Goal: Contribute content: Add original content to the website for others to see

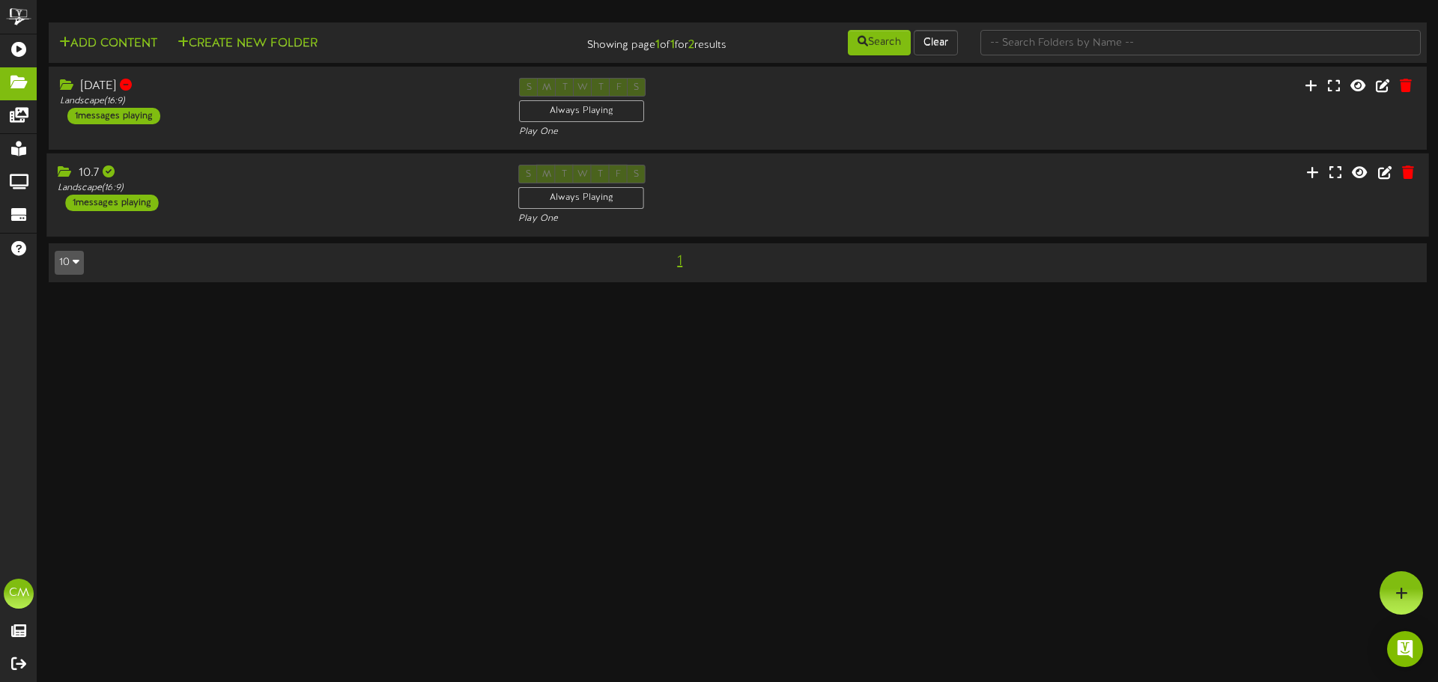
click at [188, 179] on div "10.7" at bounding box center [277, 173] width 438 height 17
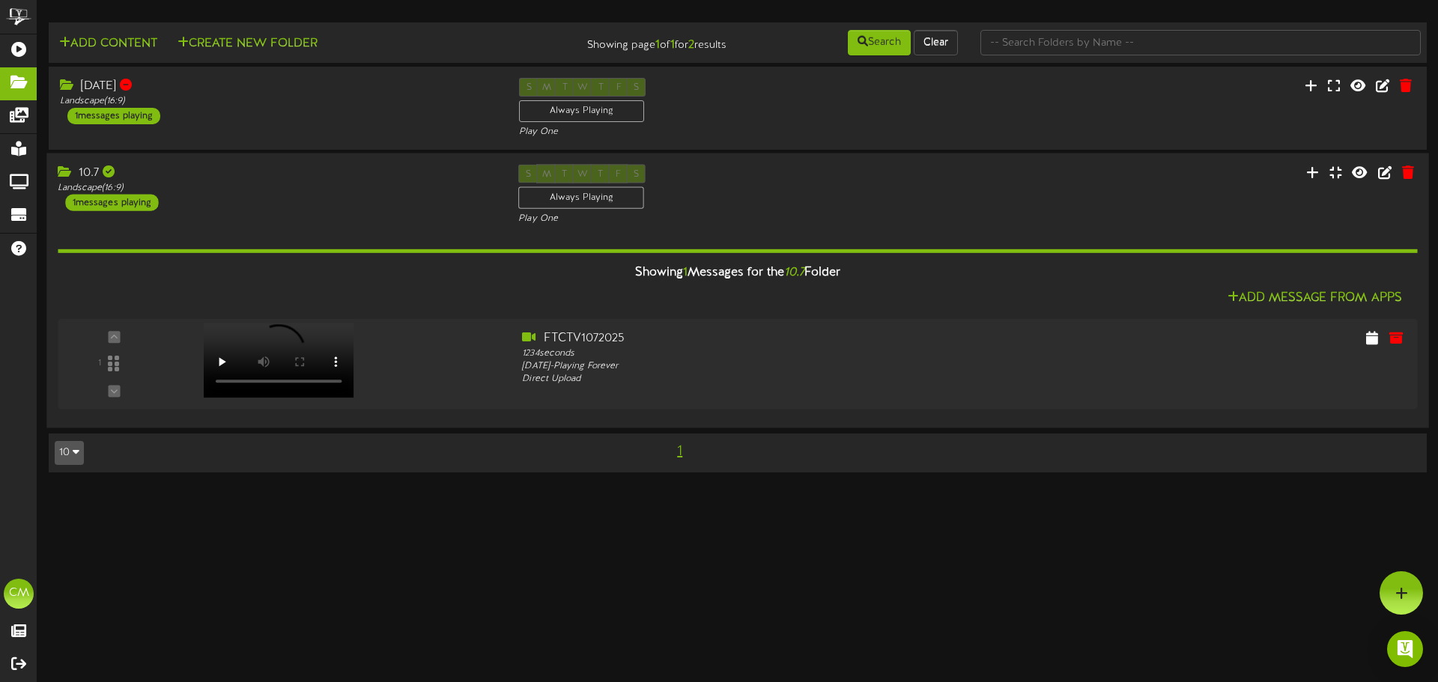
click at [352, 205] on div "10.7 Landscape ( 16:9 ) 1 messages playing" at bounding box center [276, 188] width 461 height 46
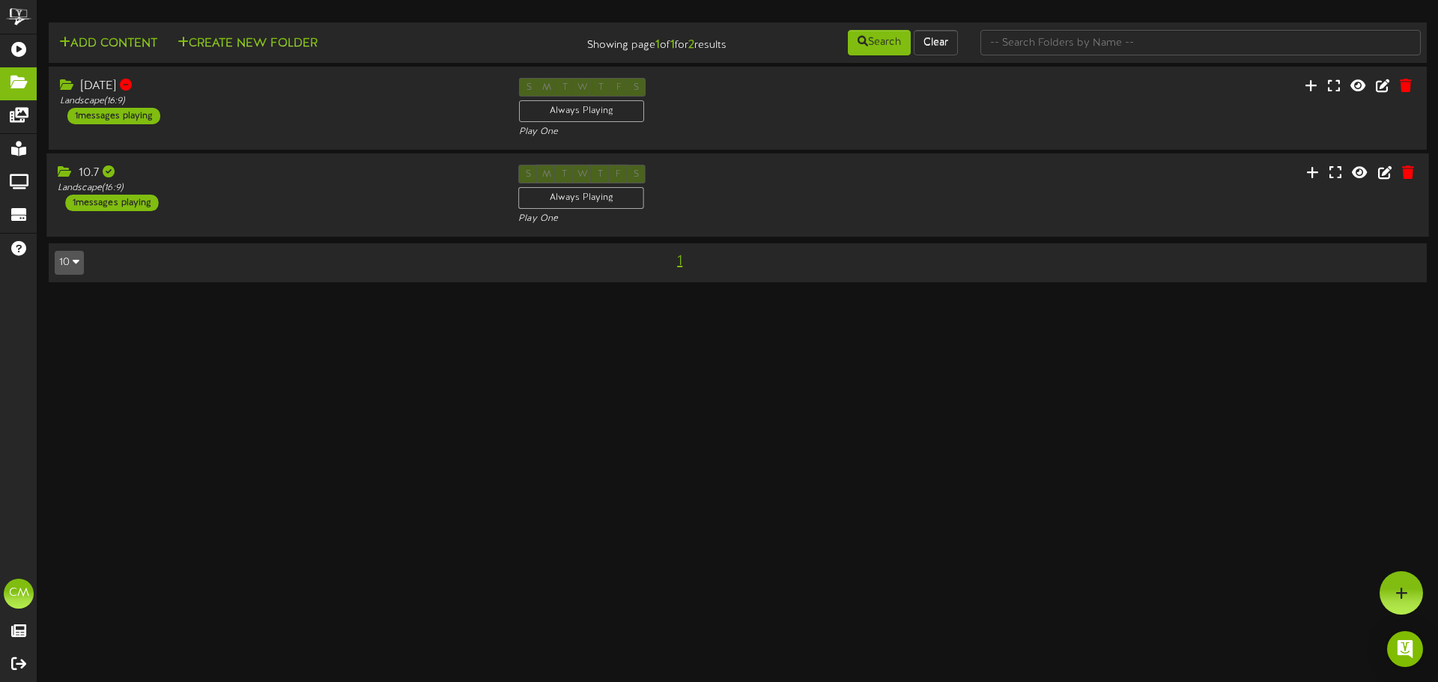
click at [352, 205] on div "10.7 Landscape ( 16:9 ) 1 messages playing" at bounding box center [276, 188] width 461 height 46
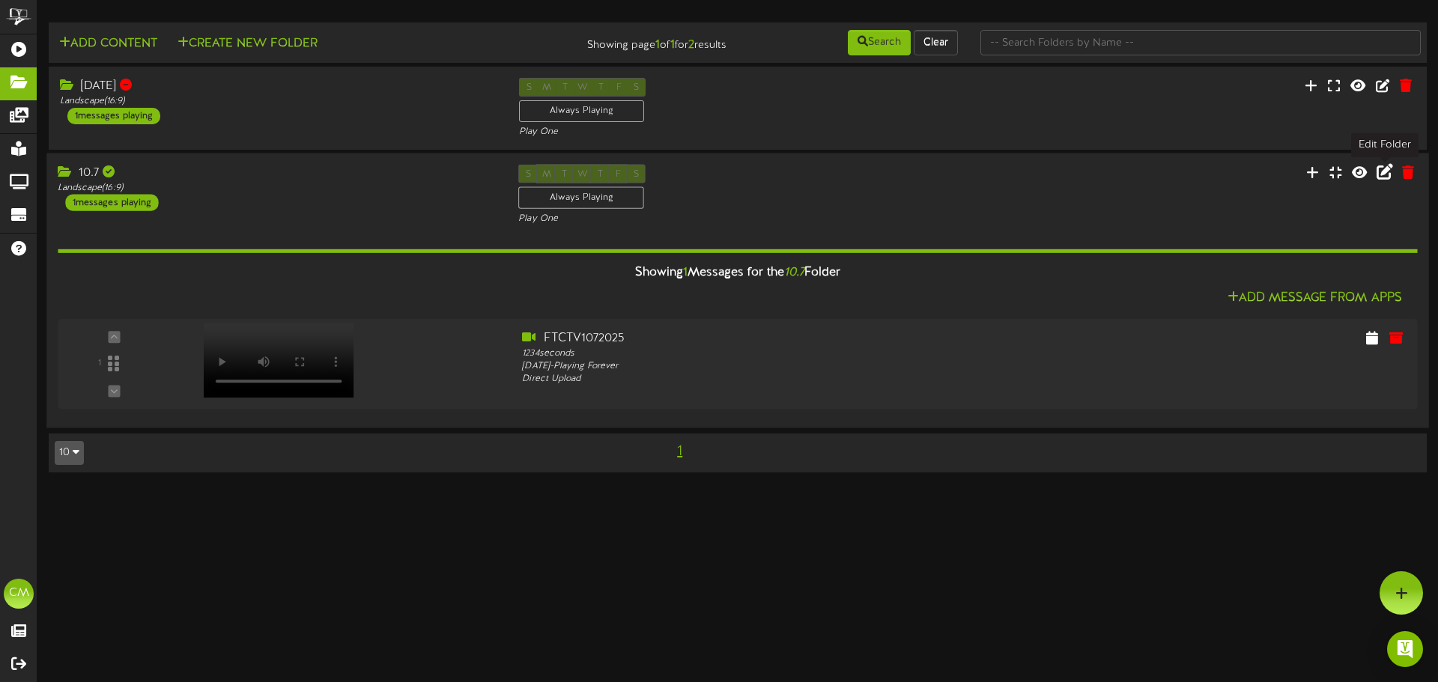
click at [1385, 174] on icon at bounding box center [1384, 171] width 16 height 16
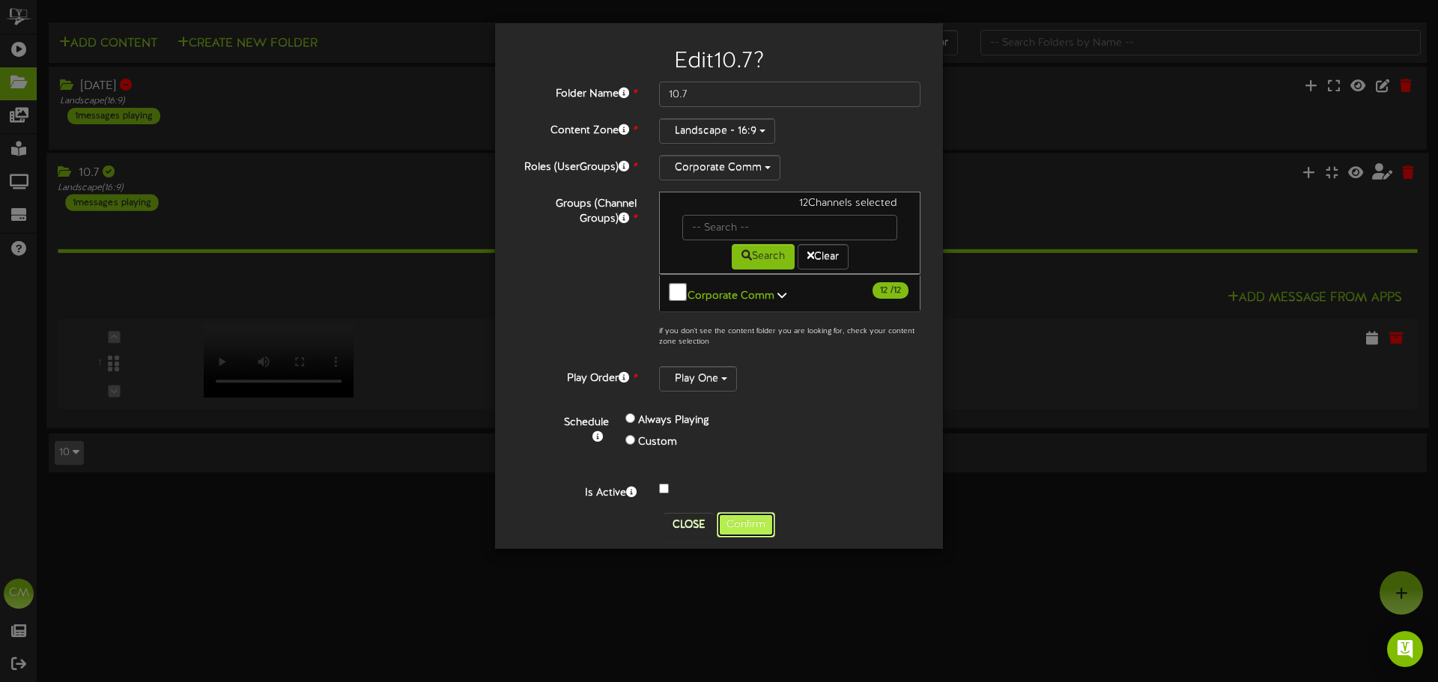
click at [733, 520] on button "Confirm" at bounding box center [746, 524] width 58 height 25
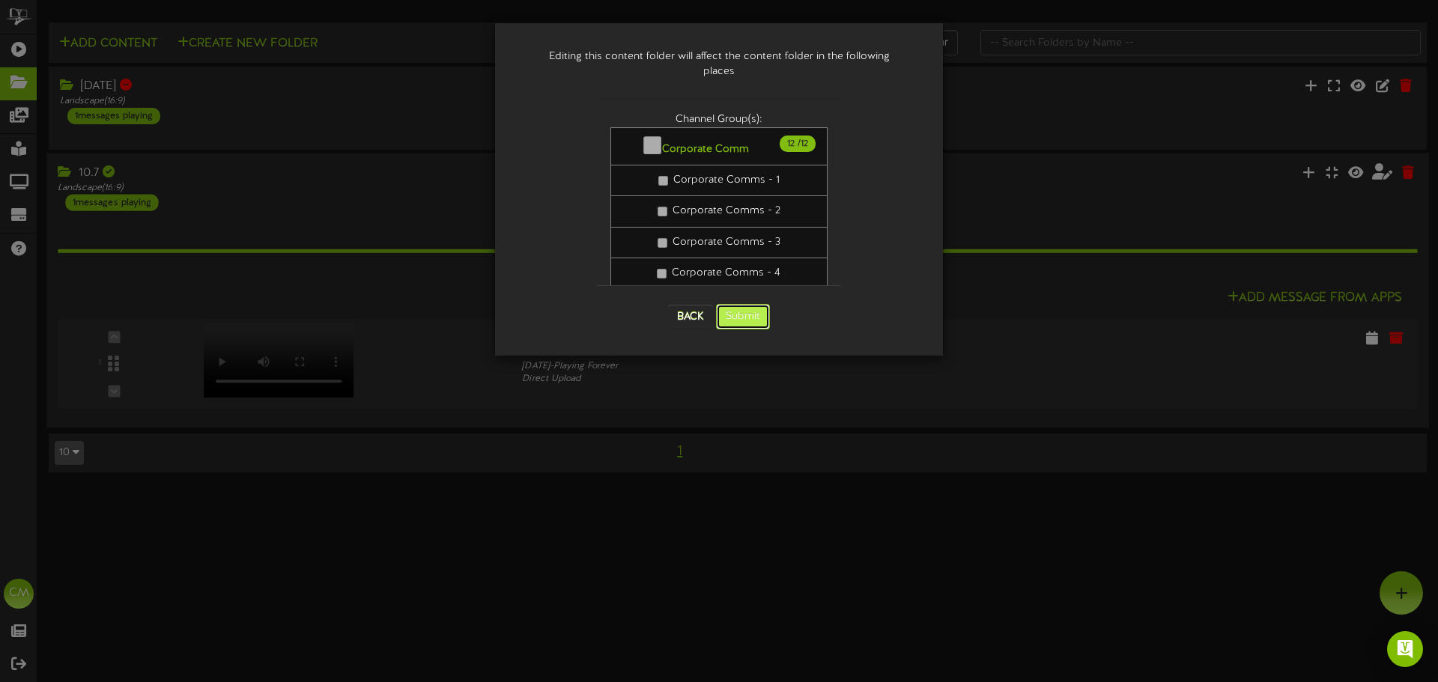
click at [737, 304] on button "Submit" at bounding box center [743, 316] width 54 height 25
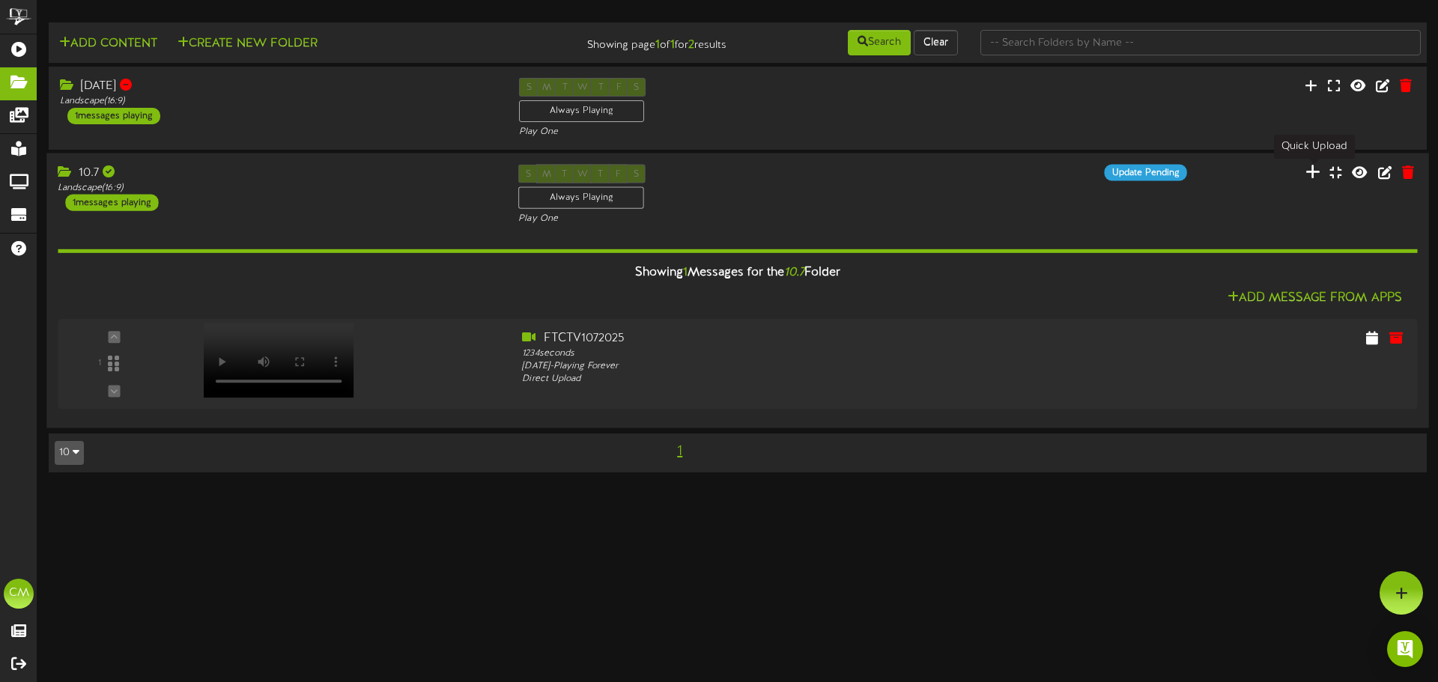
click at [1314, 175] on icon at bounding box center [1312, 171] width 15 height 16
click at [1317, 174] on icon at bounding box center [1312, 171] width 15 height 16
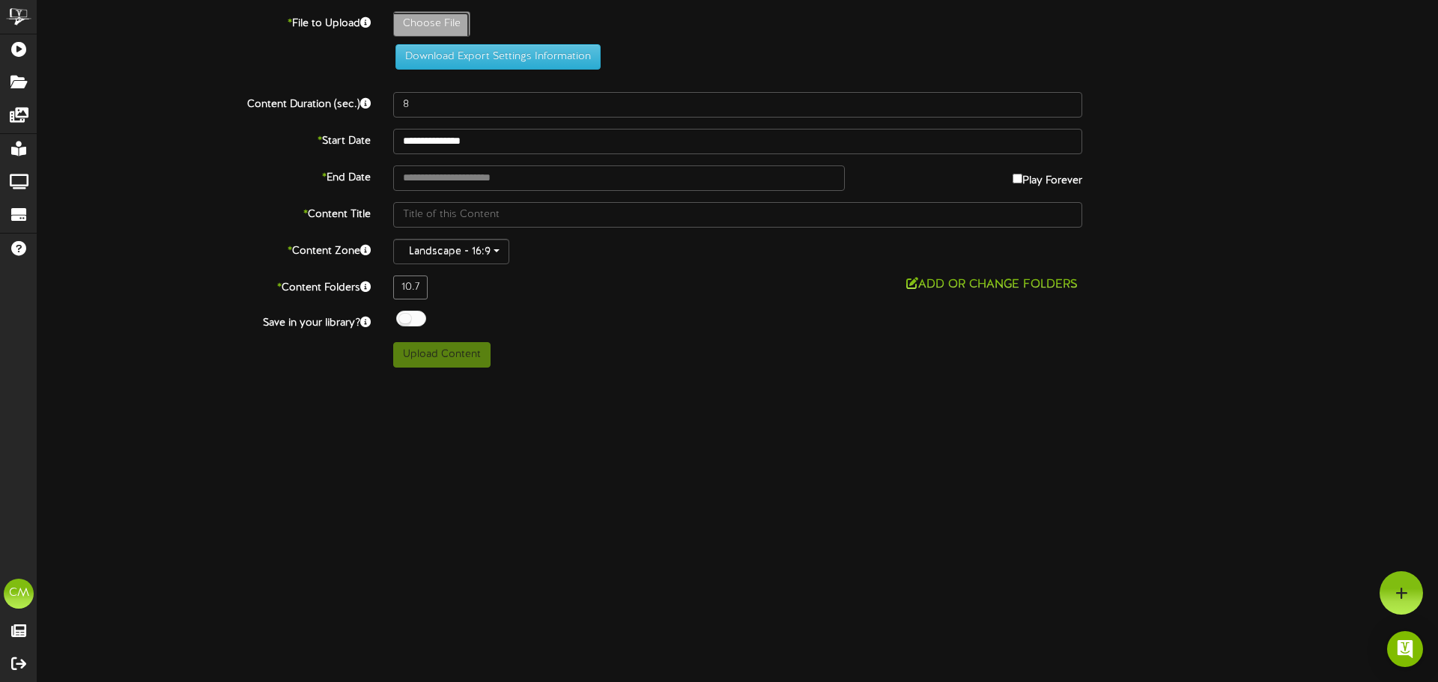
type input "**********"
type input "FTCTV1072025"
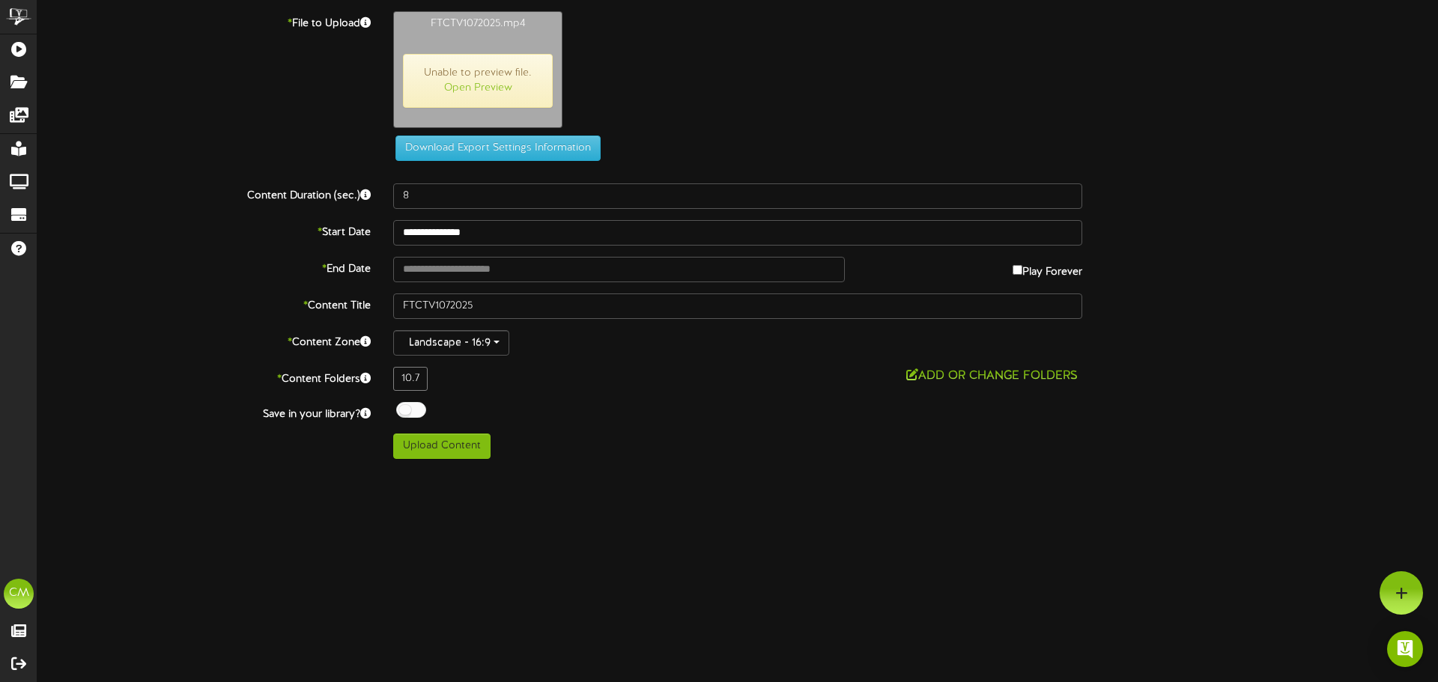
type input "518"
click at [449, 446] on button "Upload Content" at bounding box center [441, 446] width 97 height 25
type input "**********"
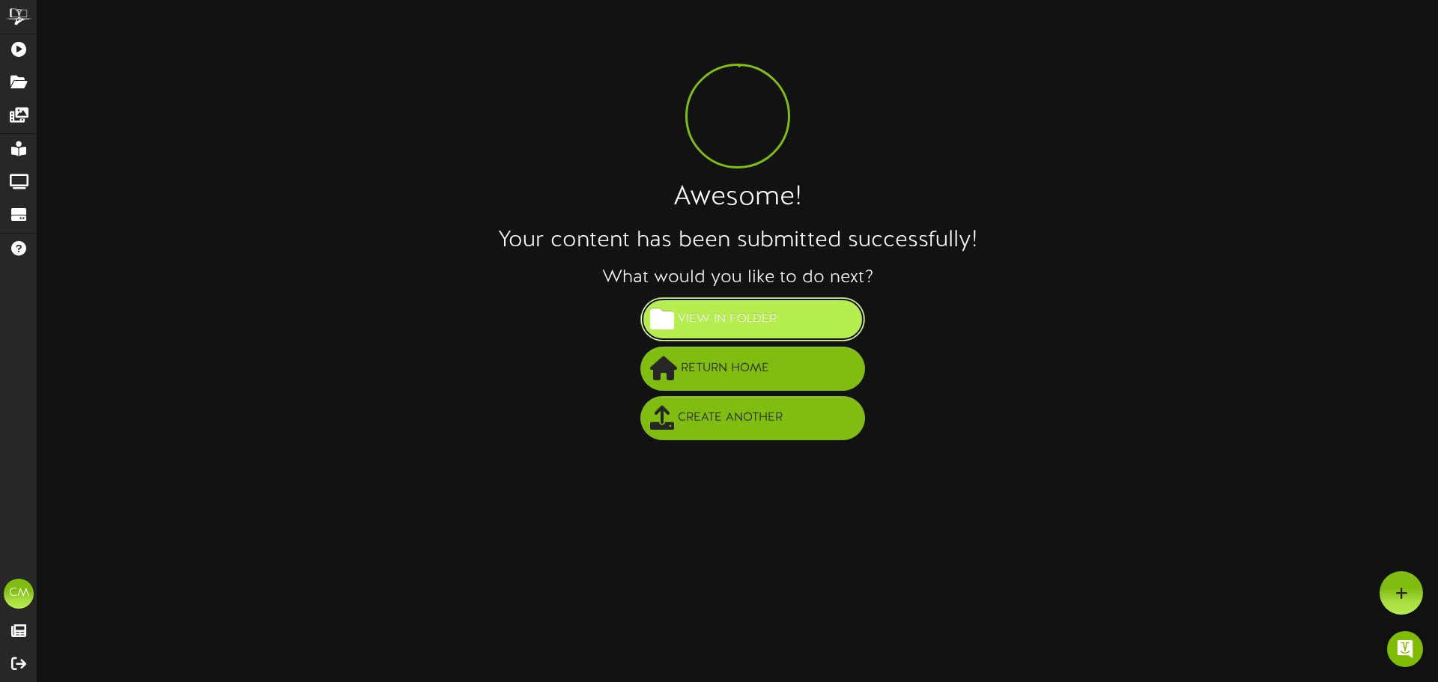
click at [686, 315] on span "View in Folder" at bounding box center [727, 319] width 106 height 25
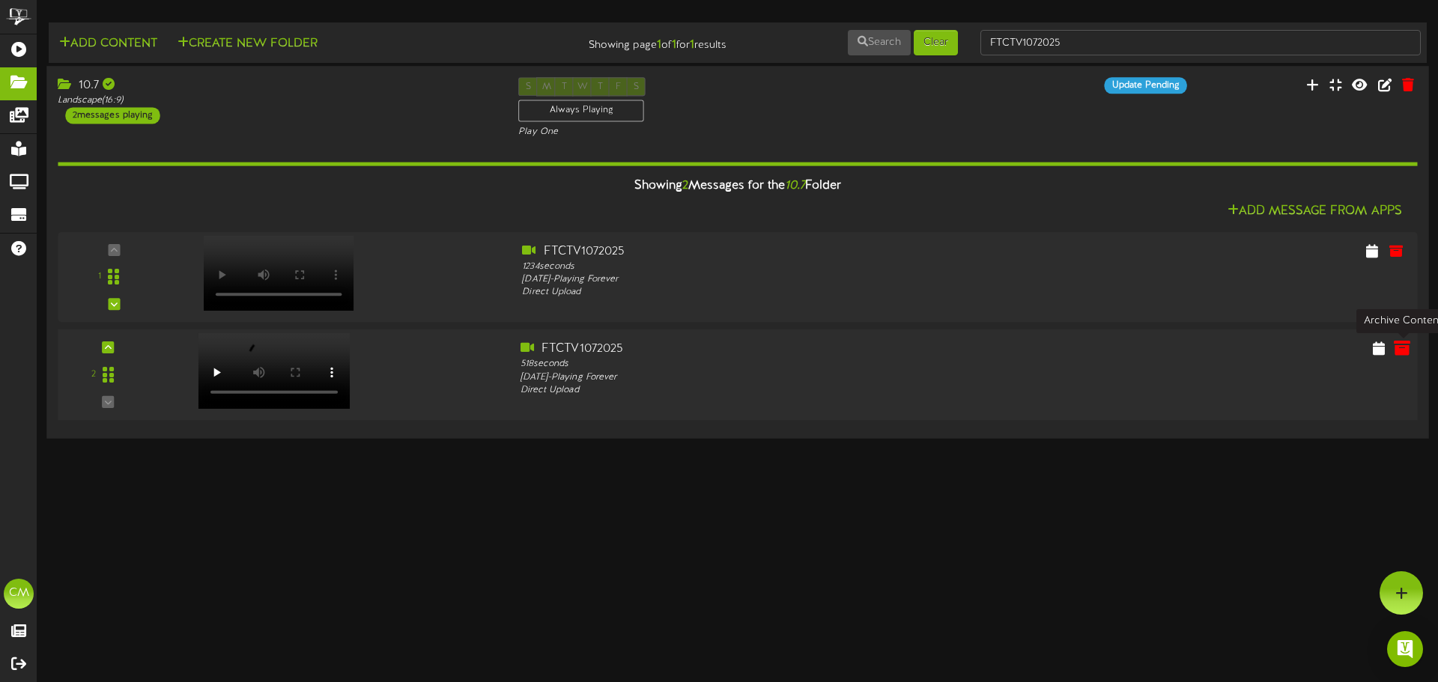
click at [1402, 343] on icon at bounding box center [1402, 347] width 16 height 16
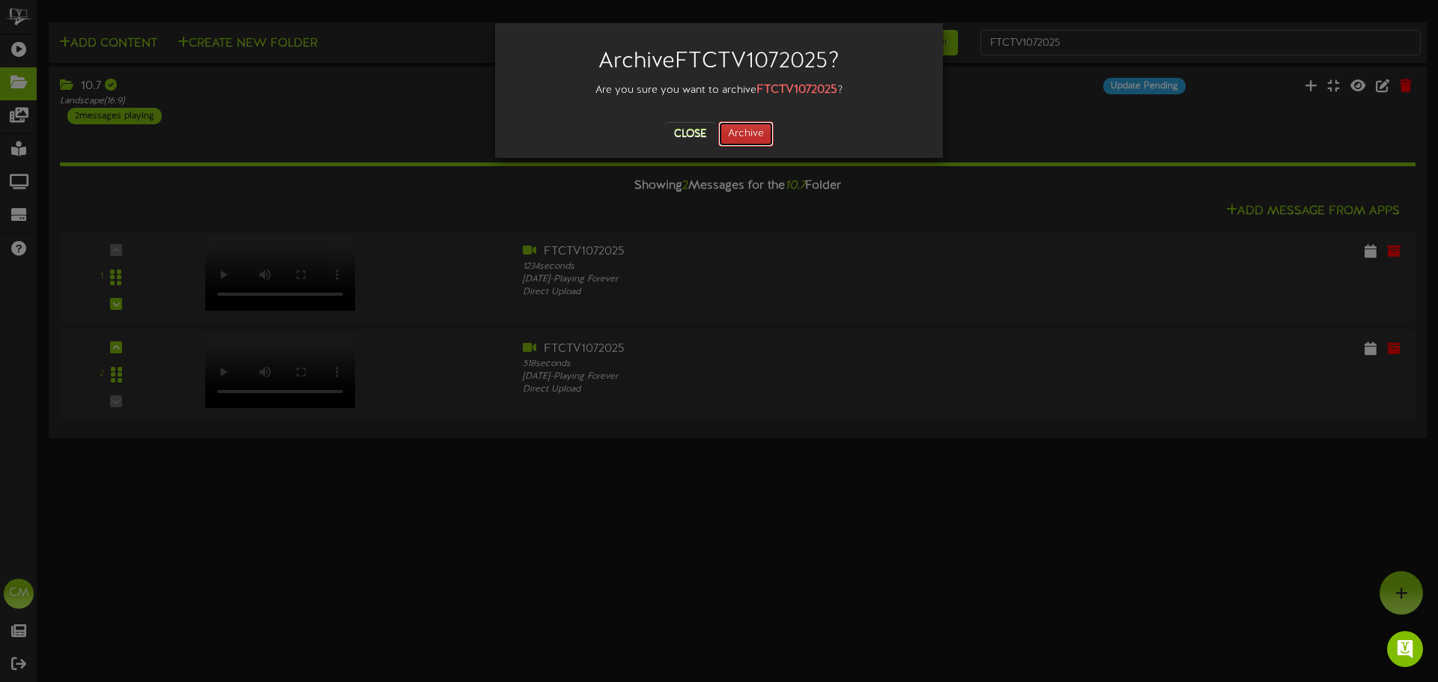
click at [758, 129] on button "Archive" at bounding box center [745, 133] width 55 height 25
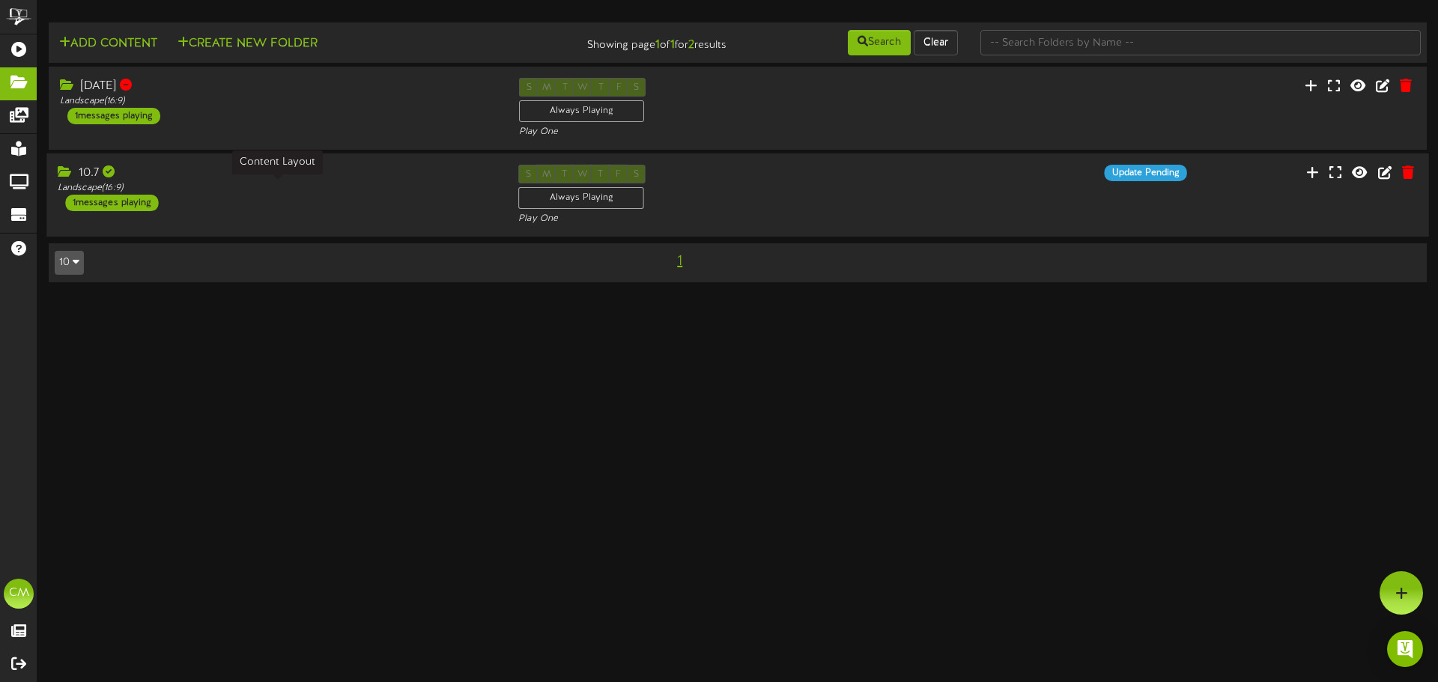
click at [178, 192] on div "Landscape ( 16:9 )" at bounding box center [277, 188] width 438 height 13
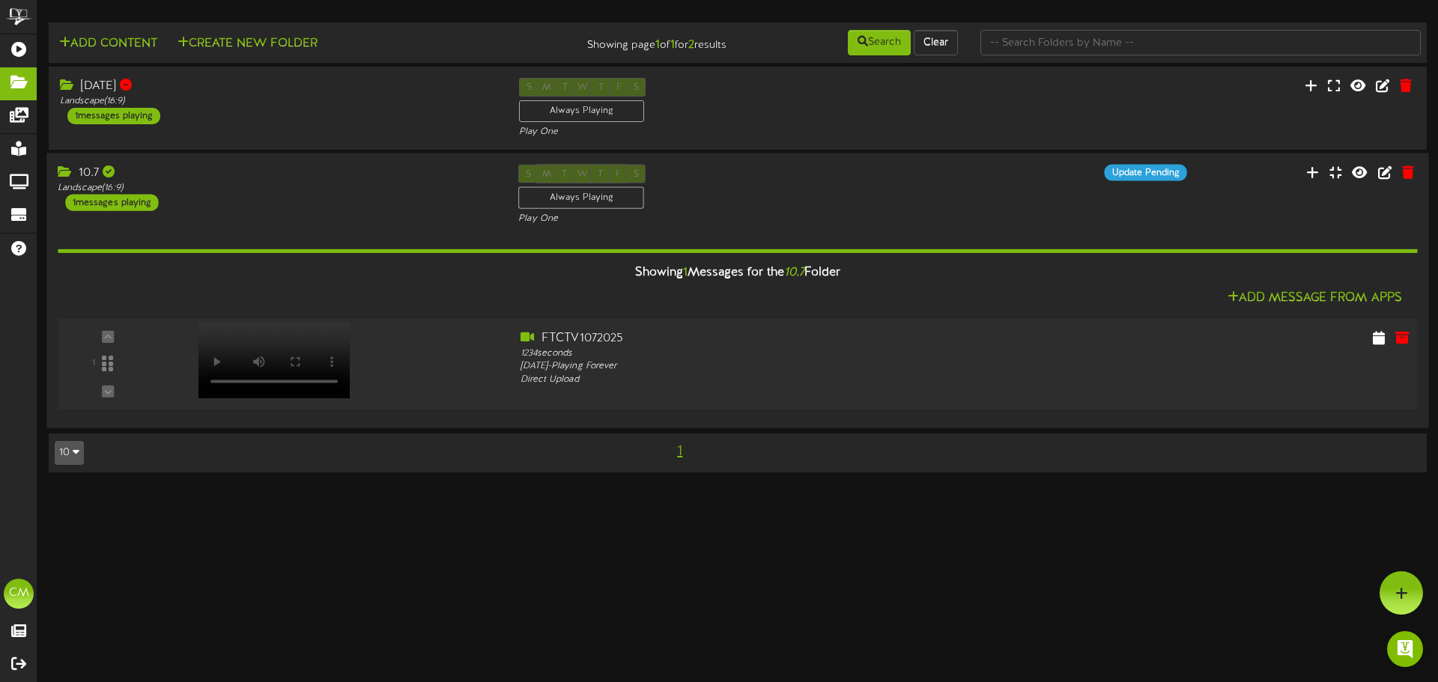
click at [410, 339] on div at bounding box center [336, 356] width 343 height 53
click at [696, 208] on div "S M T W T F S Always Playing Play One" at bounding box center [737, 195] width 461 height 61
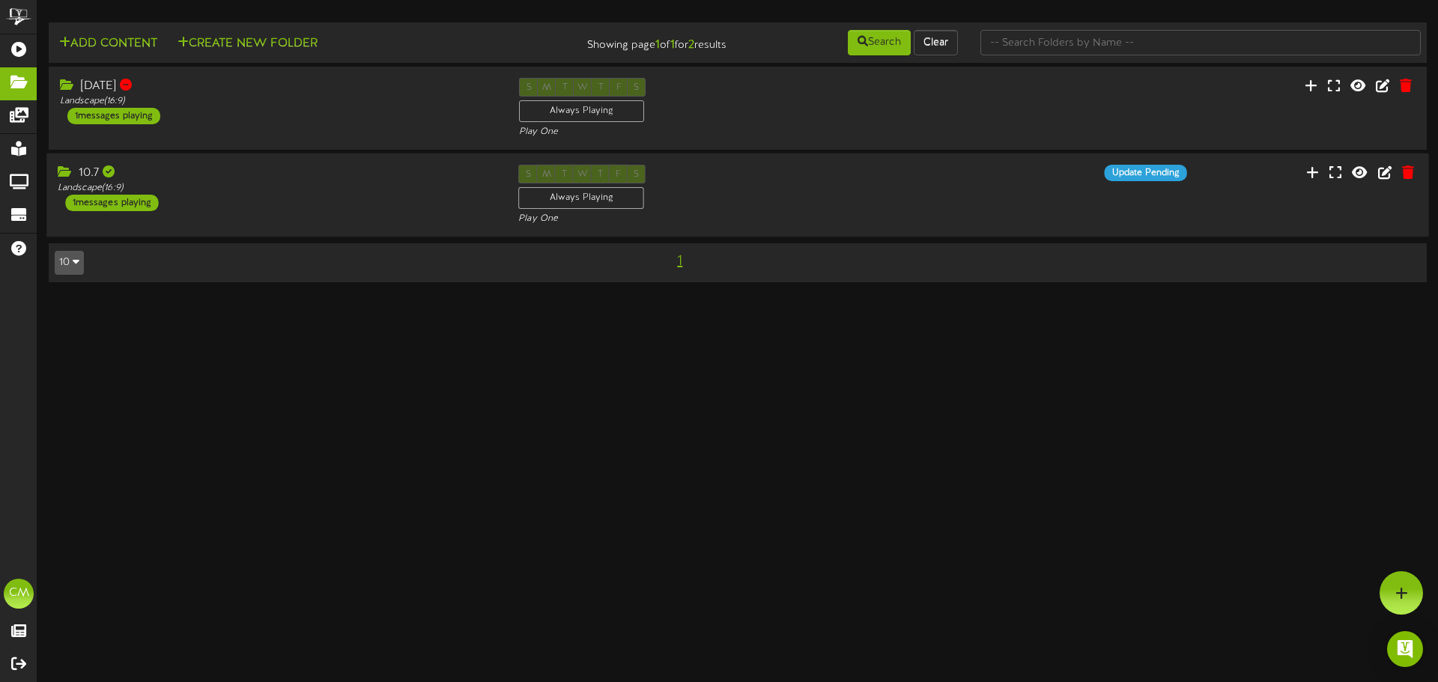
click at [696, 208] on div "S M T W T F S Always Playing Play One" at bounding box center [737, 195] width 461 height 61
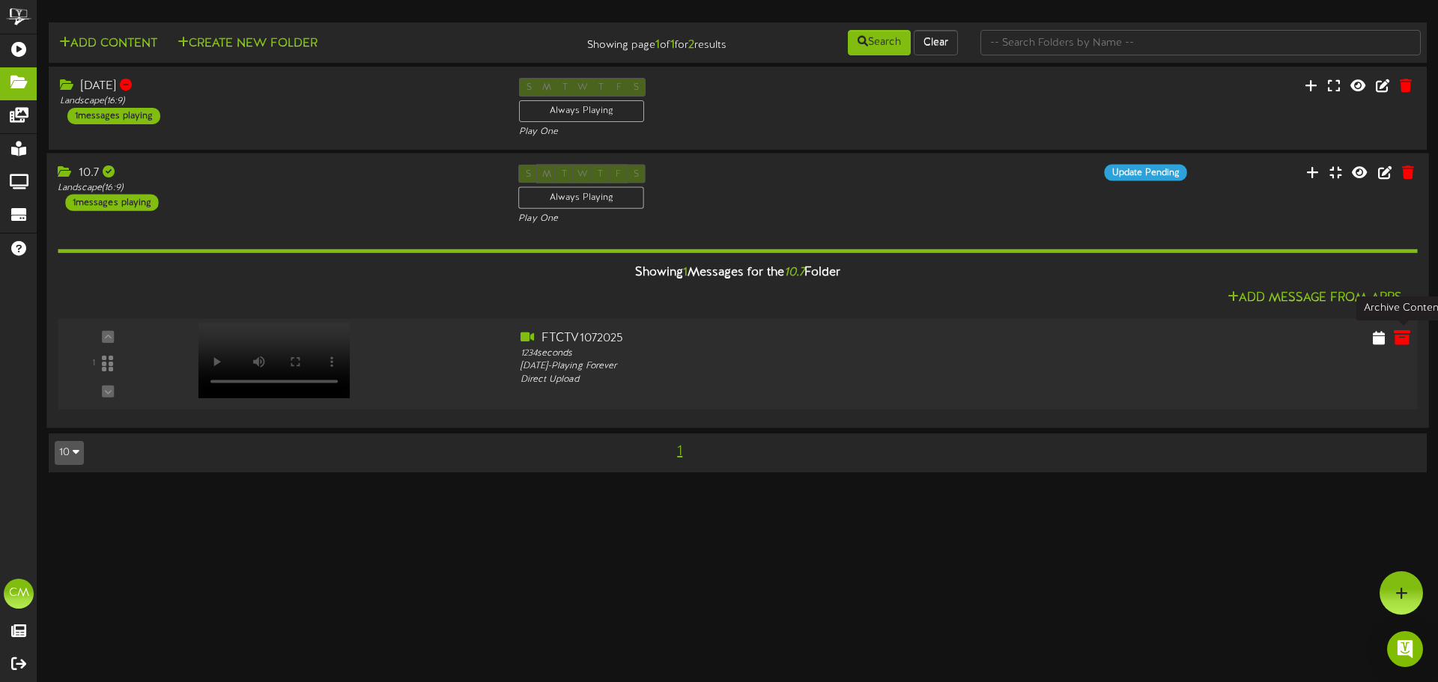
click at [1401, 336] on icon at bounding box center [1402, 338] width 16 height 16
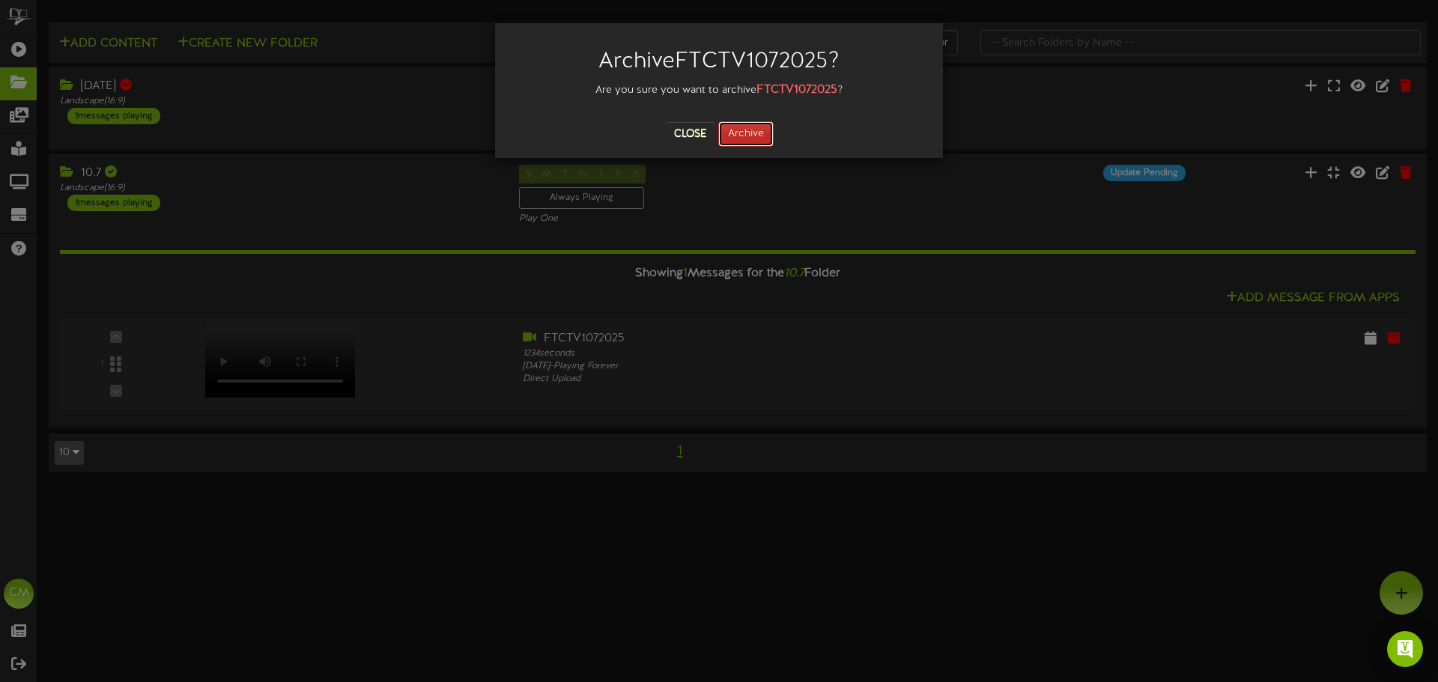
click at [747, 128] on button "Archive" at bounding box center [745, 133] width 55 height 25
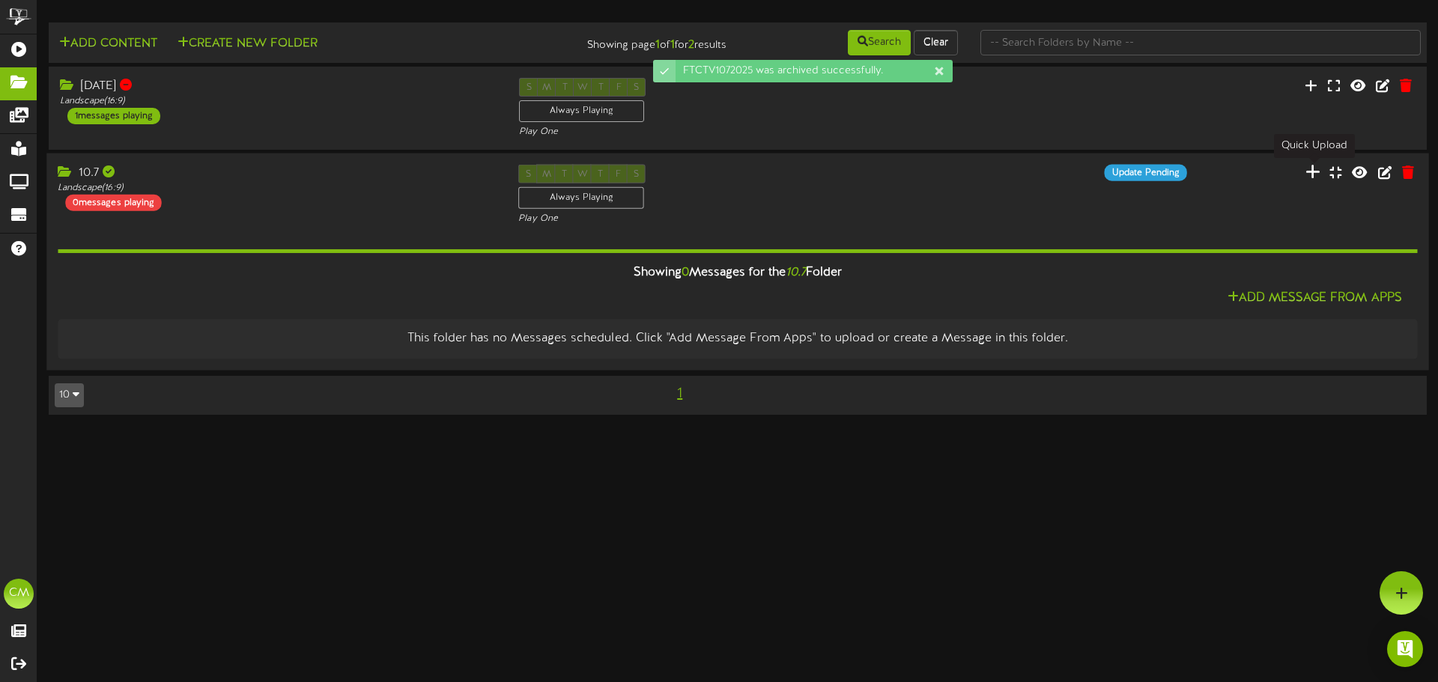
click at [1310, 174] on icon at bounding box center [1312, 172] width 15 height 16
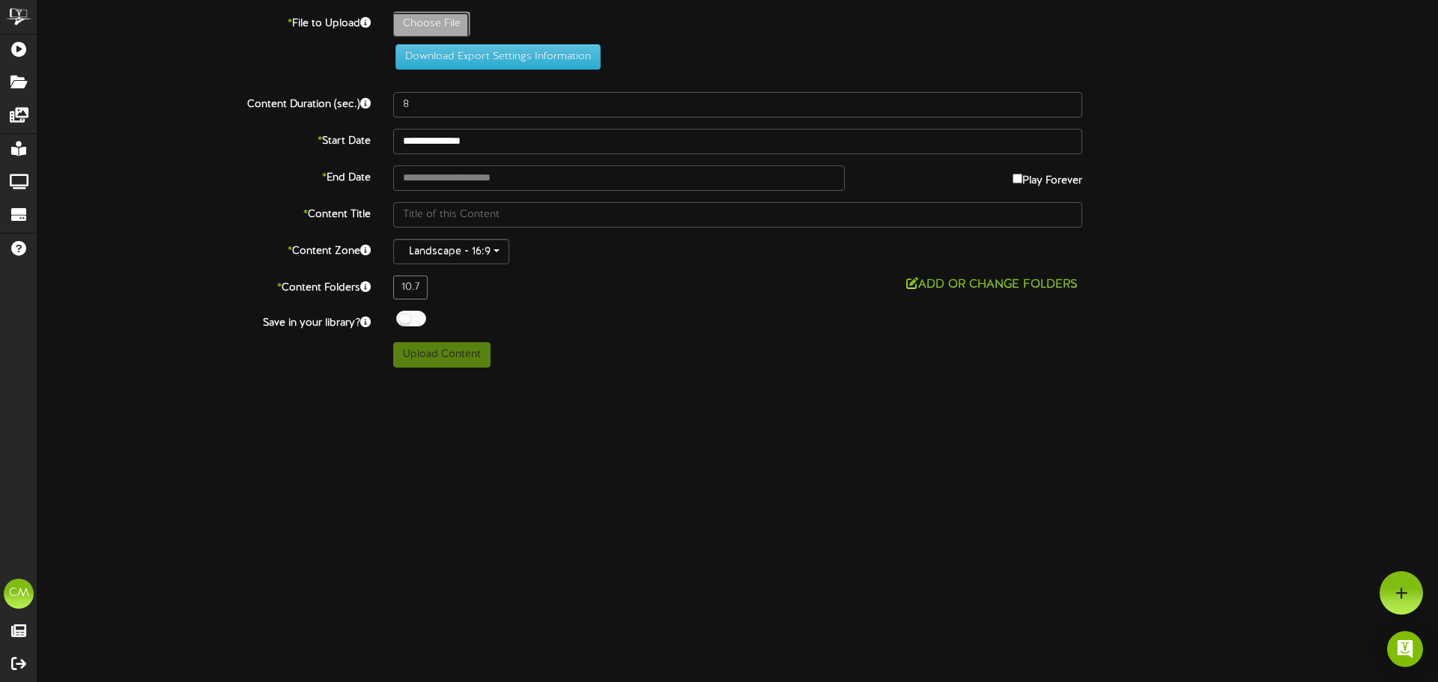
type input "**********"
type input "FTCTV1072025"
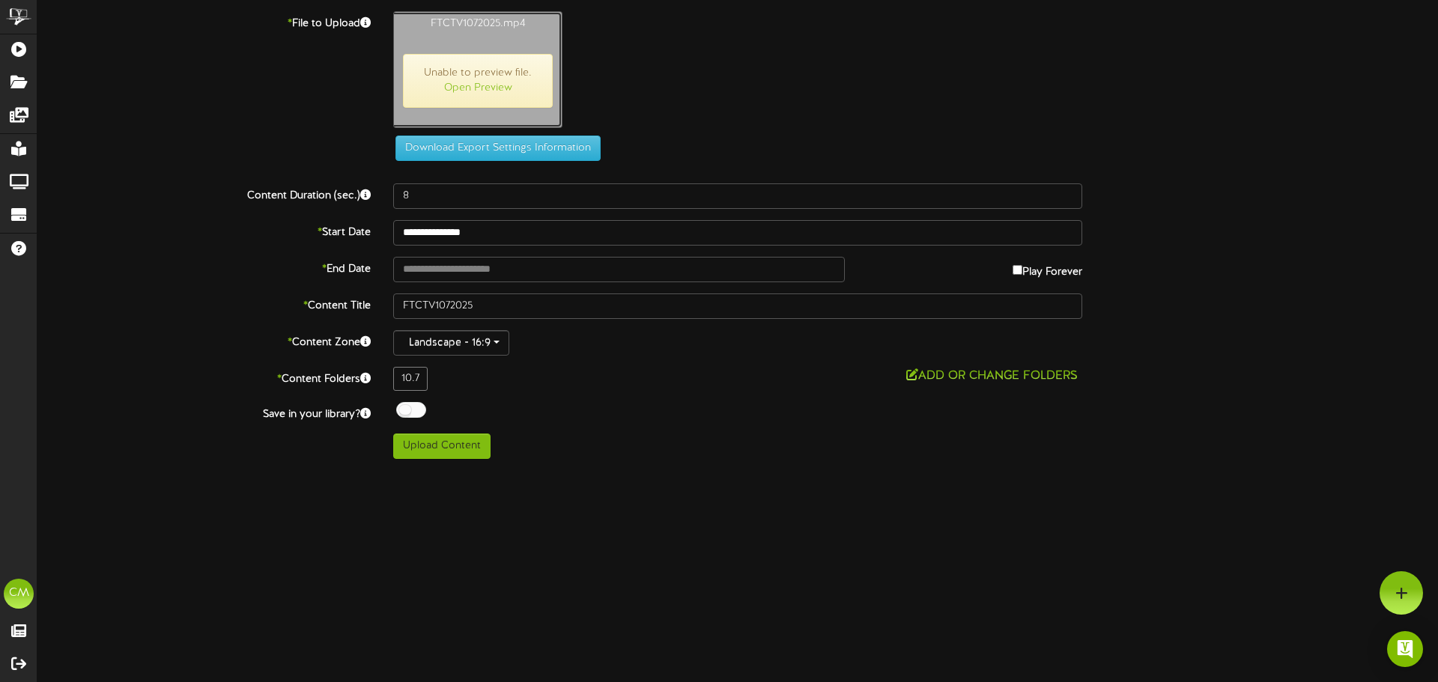
type input "518"
click at [448, 440] on button "Upload Content" at bounding box center [441, 446] width 97 height 25
type input "**********"
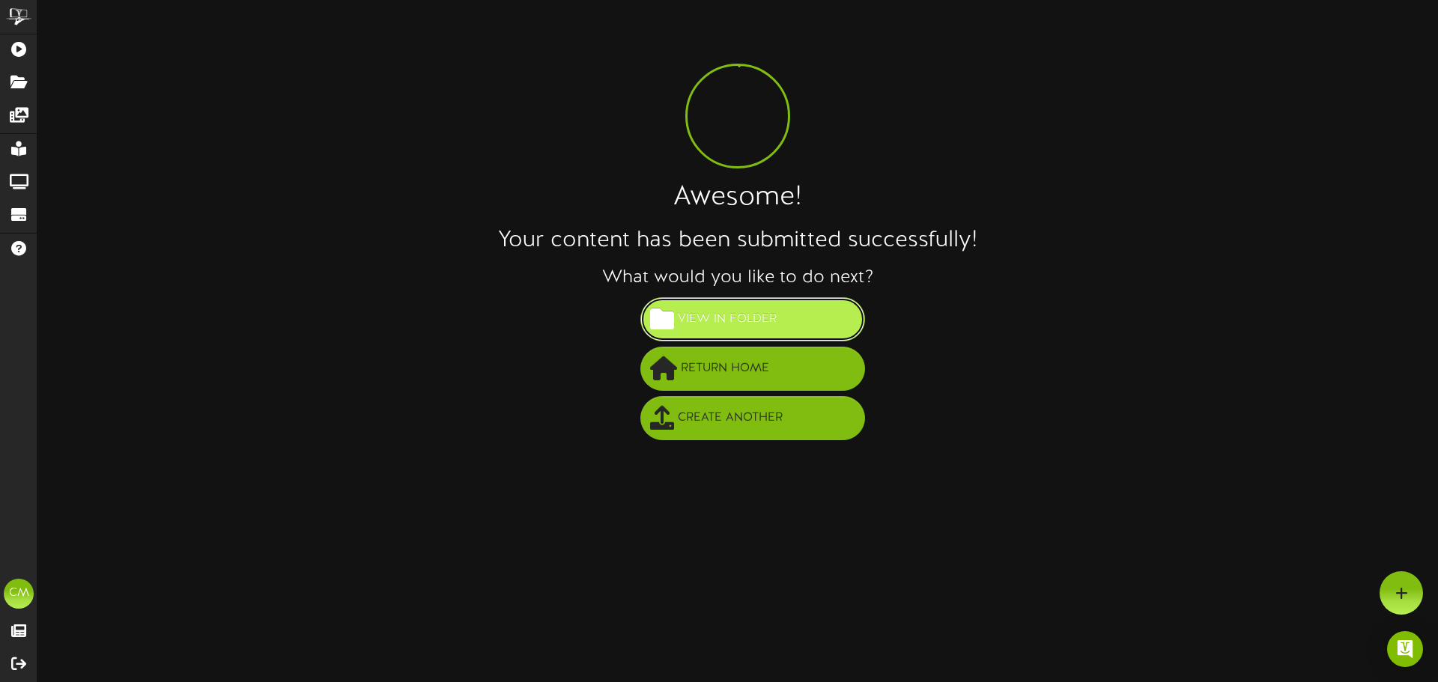
click at [740, 323] on span "View in Folder" at bounding box center [727, 319] width 106 height 25
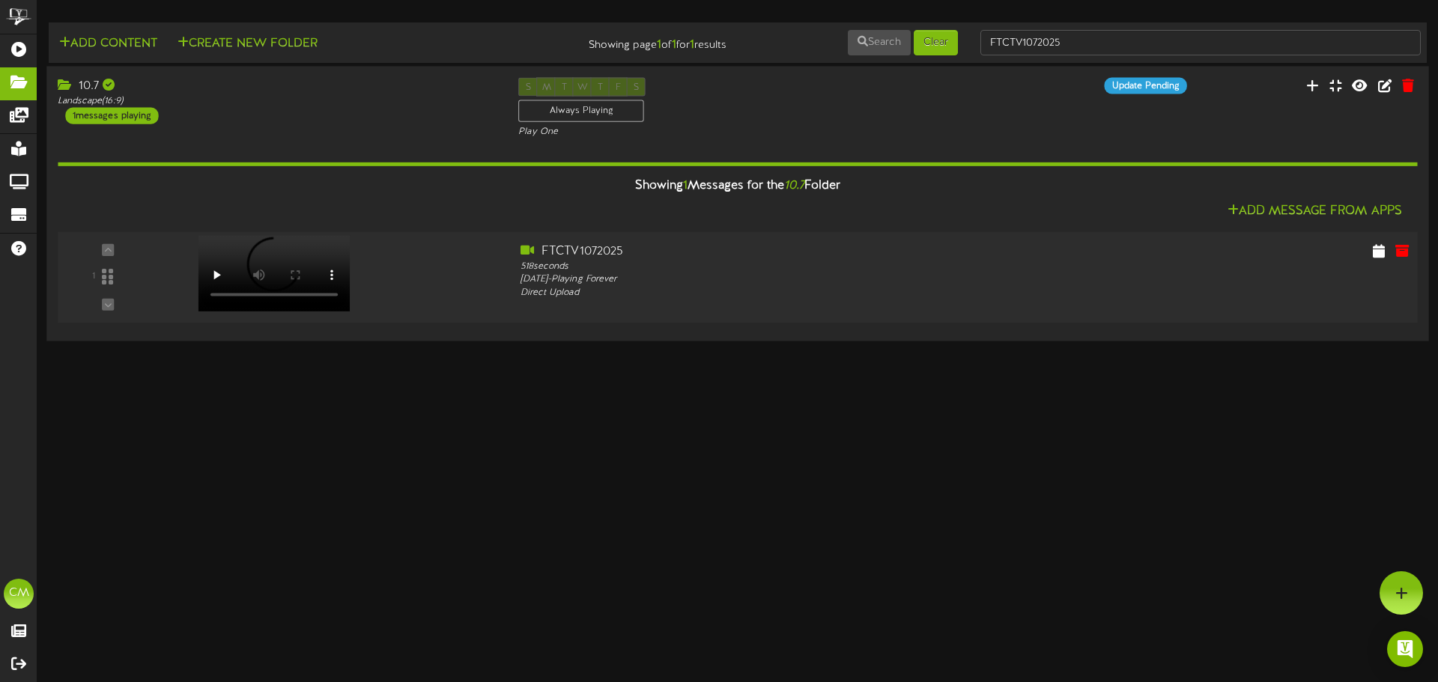
click at [422, 278] on div at bounding box center [336, 269] width 343 height 53
